Goal: Obtain resource: Download file/media

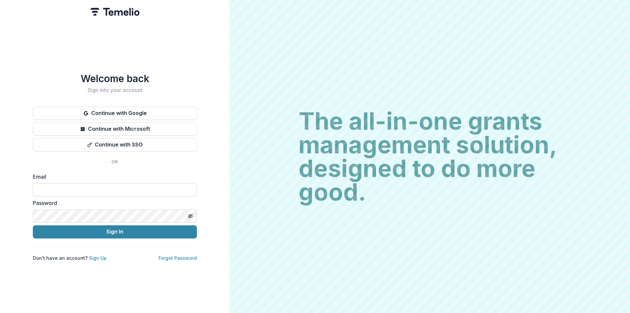
click at [93, 186] on input at bounding box center [115, 189] width 164 height 13
click at [116, 189] on input at bounding box center [115, 189] width 164 height 13
type input "**********"
click at [192, 215] on icon "Toggle password visibility" at bounding box center [191, 216] width 3 height 2
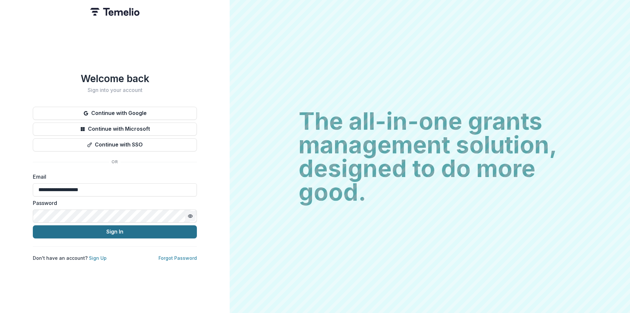
click at [142, 229] on button "Sign In" at bounding box center [115, 231] width 164 height 13
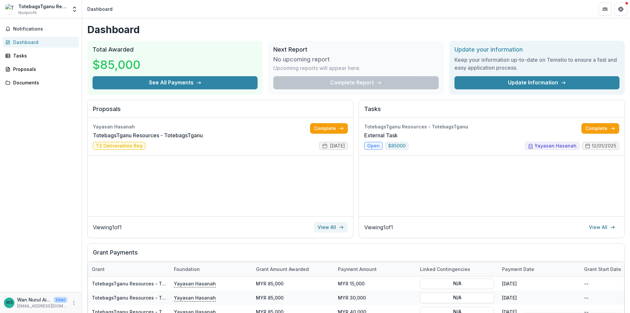
click at [335, 226] on link "View All" at bounding box center [331, 227] width 34 height 11
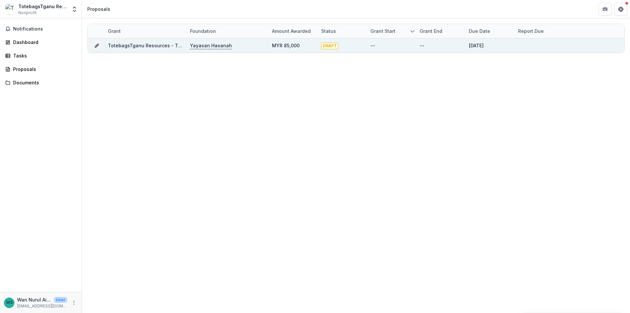
click at [483, 45] on div "[DATE]" at bounding box center [476, 45] width 15 height 7
click at [328, 46] on span "DRAFT" at bounding box center [329, 46] width 17 height 7
click at [388, 48] on div "--" at bounding box center [391, 45] width 41 height 14
click at [417, 43] on div "--" at bounding box center [440, 45] width 49 height 14
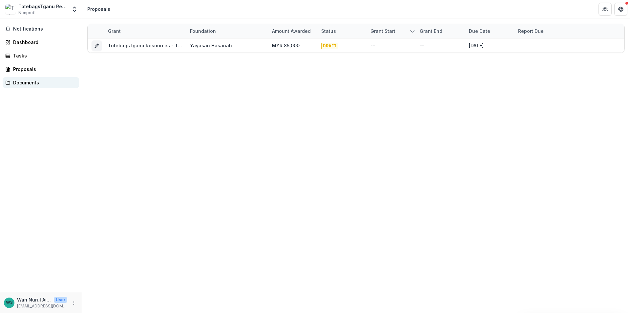
click at [33, 80] on div "Documents" at bounding box center [43, 82] width 61 height 7
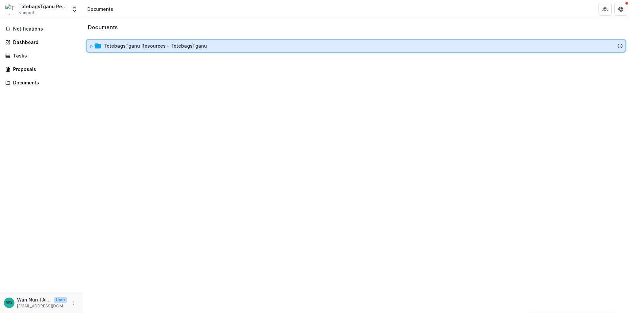
click at [200, 42] on div "TotebagsTganu Resources - TotebagsTganu" at bounding box center [356, 46] width 539 height 12
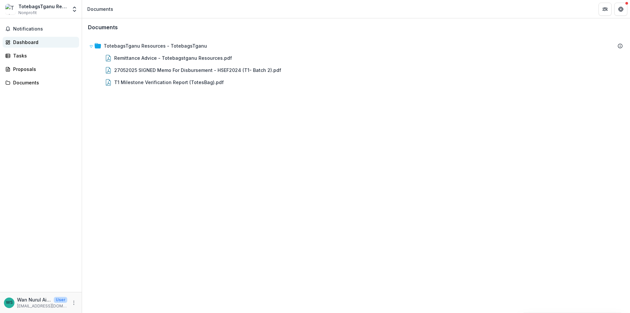
click at [20, 45] on div "Dashboard" at bounding box center [43, 42] width 61 height 7
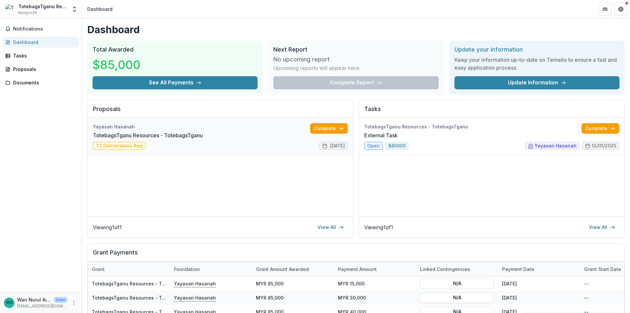
click at [203, 139] on link "TotebagsTganu Resources - TotebagsTganu" at bounding box center [148, 135] width 110 height 8
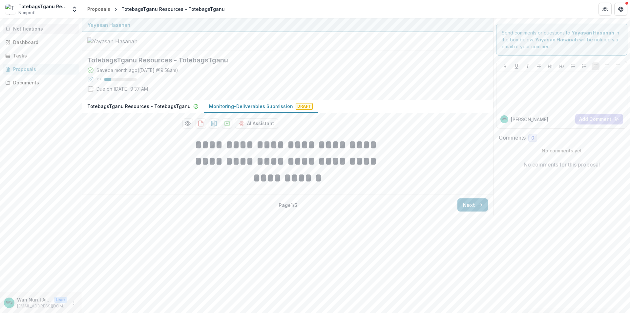
click at [32, 29] on span "Notifications" at bounding box center [44, 29] width 63 height 6
click at [25, 42] on div "Dashboard" at bounding box center [43, 42] width 61 height 7
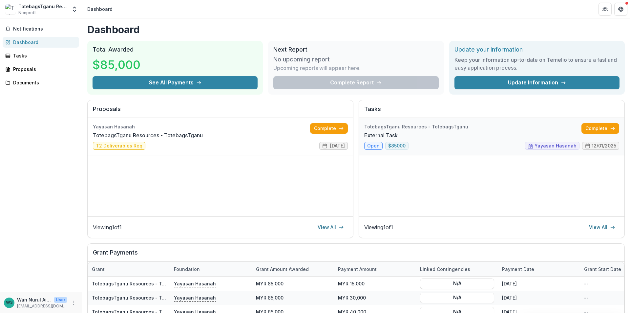
click at [398, 139] on link "External Task" at bounding box center [380, 135] width 33 height 8
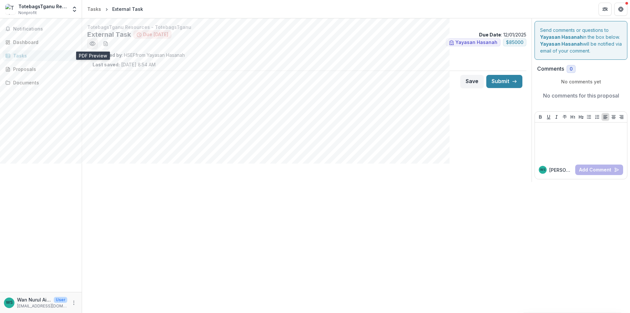
click at [91, 45] on icon "Preview b1d9de98-2409-42c9-bd5c-f7143a497ca3.pdf" at bounding box center [92, 43] width 7 height 7
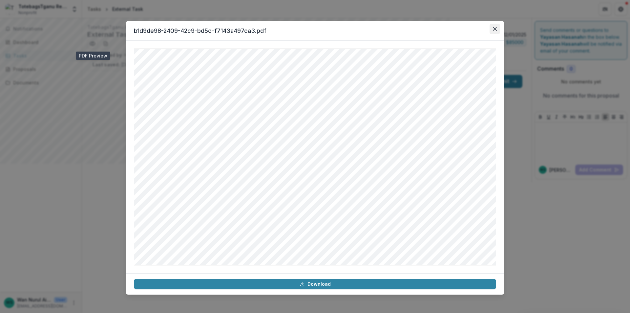
click at [494, 30] on icon "Close" at bounding box center [495, 29] width 4 height 4
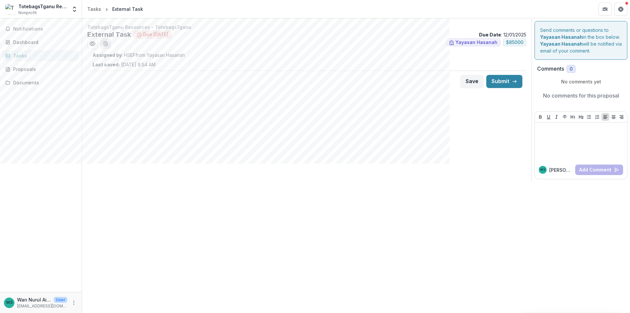
click at [104, 41] on icon "download-word-button" at bounding box center [105, 43] width 5 height 5
click at [300, 169] on div "TotebagsTganu Resources - TotebagsTganu External Task Due [DATE] Due Date : [DA…" at bounding box center [307, 100] width 450 height 164
click at [589, 54] on div "Send comments or questions to Yayasan Hasanah in the box below. Yayasan Hasanah…" at bounding box center [581, 40] width 93 height 39
click at [130, 117] on div "TotebagsTganu Resources - TotebagsTganu External Task Due [DATE] Due Date : [DA…" at bounding box center [307, 100] width 450 height 164
click at [29, 24] on button "Notifications" at bounding box center [41, 29] width 76 height 11
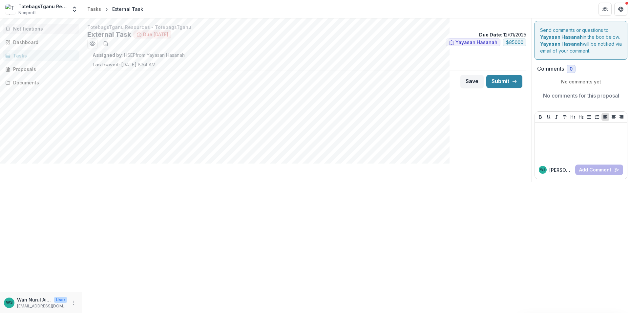
click at [222, 148] on div "TotebagsTganu Resources - TotebagsTganu External Task Due [DATE] Due Date : [DA…" at bounding box center [307, 100] width 450 height 164
click at [31, 33] on button "Notifications" at bounding box center [41, 29] width 76 height 11
drag, startPoint x: 139, startPoint y: 145, endPoint x: 103, endPoint y: 117, distance: 46.0
click at [138, 145] on div "TotebagsTganu Resources - TotebagsTganu External Task Due [DATE] Due Date : [DA…" at bounding box center [307, 100] width 450 height 164
click at [9, 42] on icon at bounding box center [7, 42] width 5 height 5
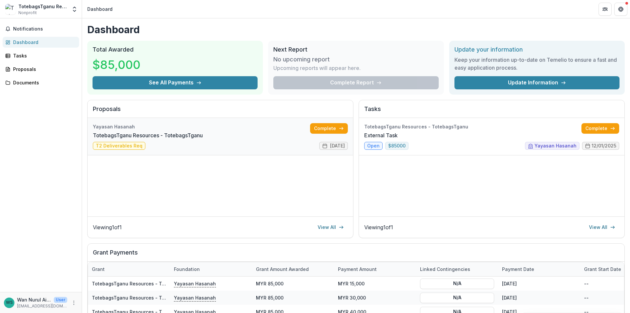
click at [122, 139] on link "TotebagsTganu Resources - TotebagsTganu" at bounding box center [148, 135] width 110 height 8
